Goal: Information Seeking & Learning: Learn about a topic

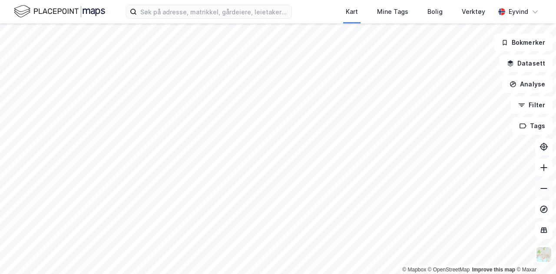
click at [543, 192] on icon at bounding box center [544, 188] width 9 height 9
click at [547, 170] on icon at bounding box center [544, 167] width 9 height 9
click at [545, 185] on icon at bounding box center [544, 188] width 9 height 9
